Goal: Transaction & Acquisition: Purchase product/service

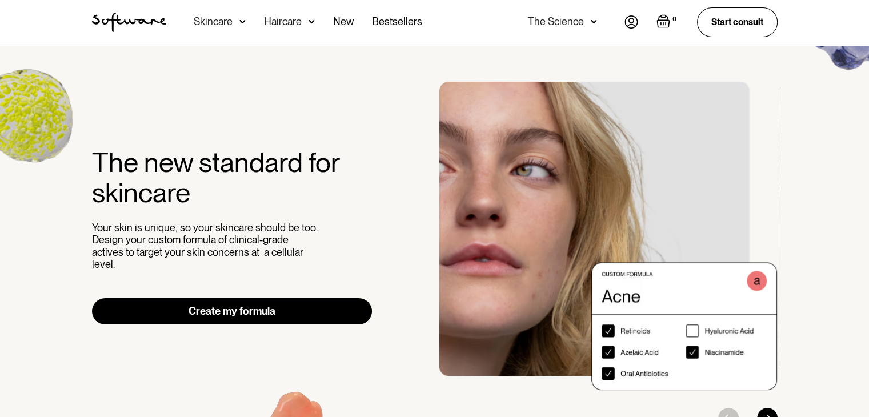
click at [632, 22] on img at bounding box center [632, 21] width 14 height 13
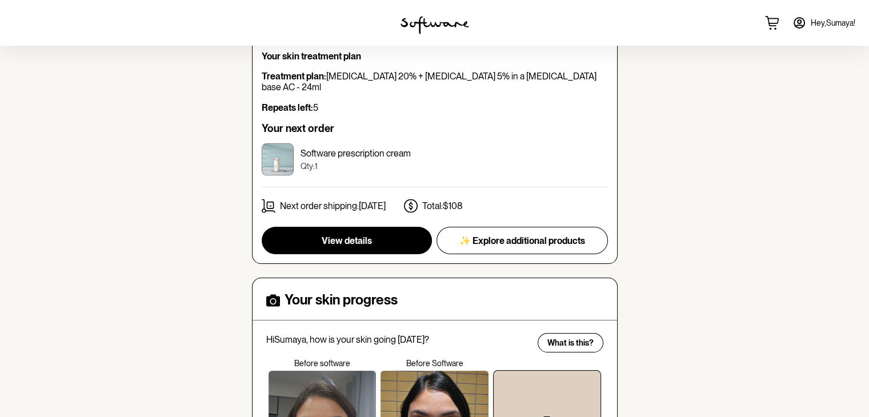
scroll to position [143, 0]
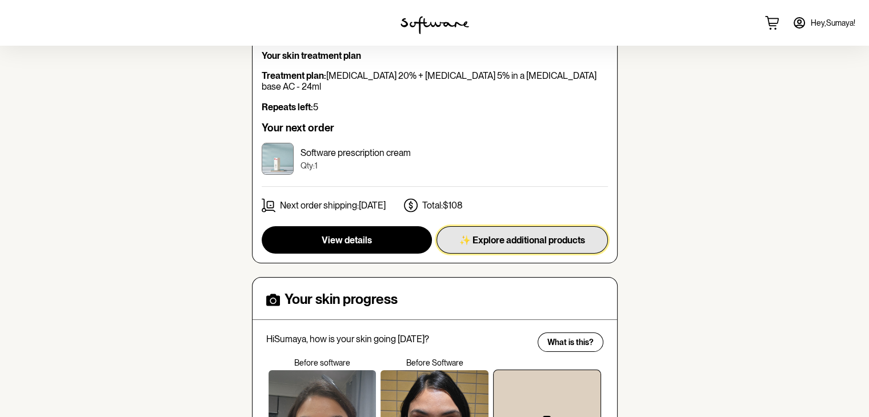
click at [503, 235] on span "✨ Explore additional products" at bounding box center [522, 240] width 126 height 11
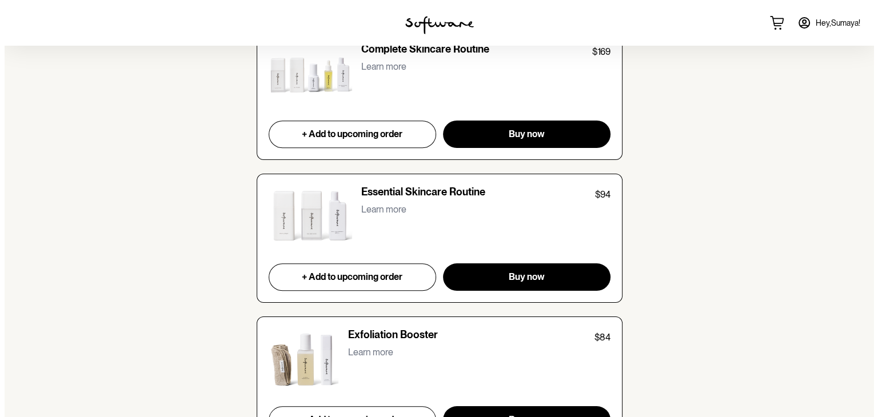
scroll to position [1126, 0]
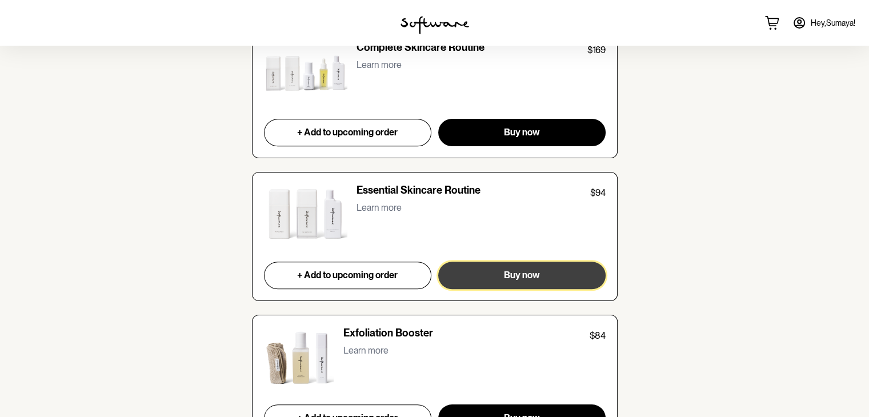
click at [514, 278] on span "Buy now" at bounding box center [522, 275] width 36 height 11
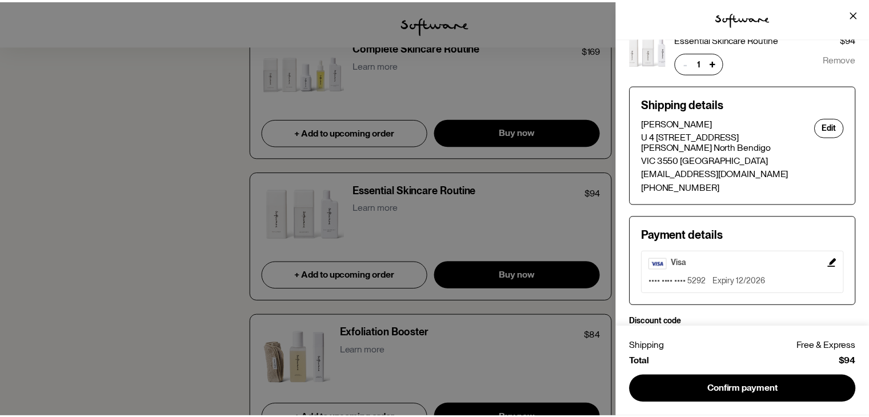
scroll to position [0, 0]
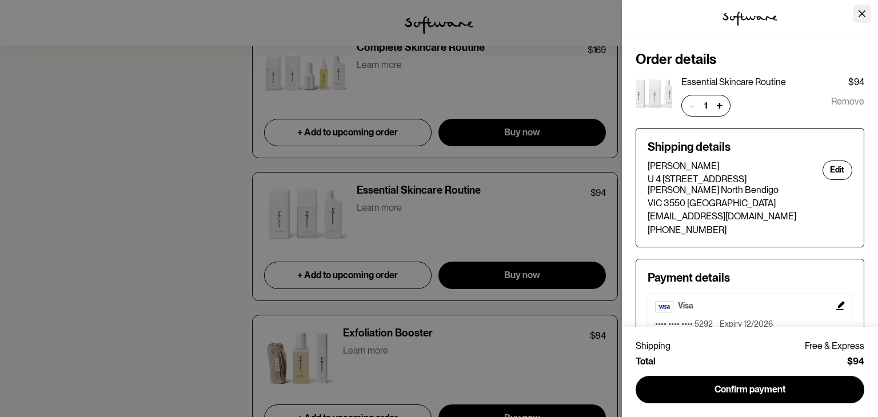
click at [861, 17] on button "Close" at bounding box center [862, 14] width 18 height 18
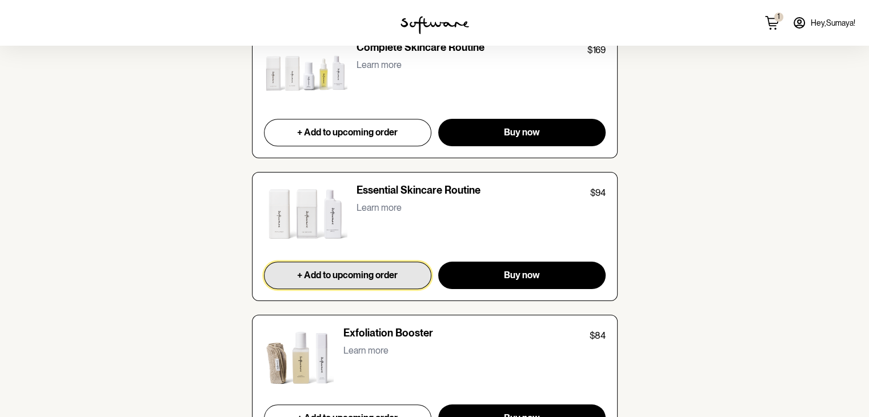
click at [373, 266] on button "+ Add to upcoming order" at bounding box center [348, 275] width 168 height 27
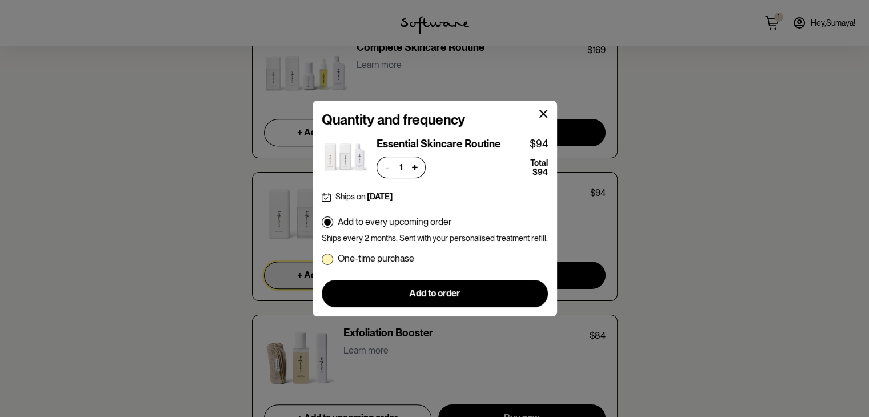
click at [388, 258] on p "One-time purchase" at bounding box center [376, 258] width 77 height 11
click at [322, 258] on input "One-time purchase" at bounding box center [321, 258] width 1 height 1
radio input "true"
radio input "false"
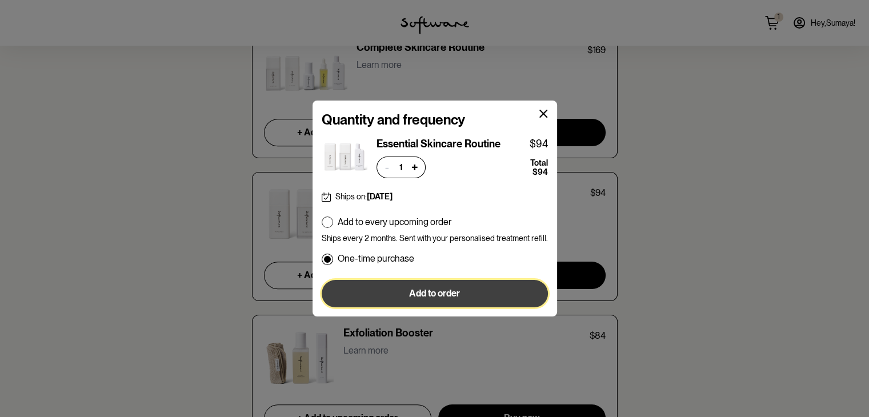
click at [411, 299] on button "Add to order" at bounding box center [435, 293] width 226 height 27
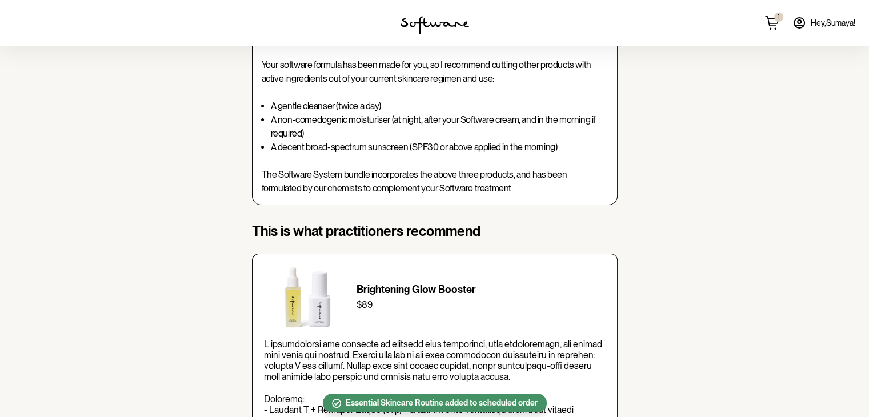
scroll to position [153, 0]
